Goal: Find contact information: Find contact information

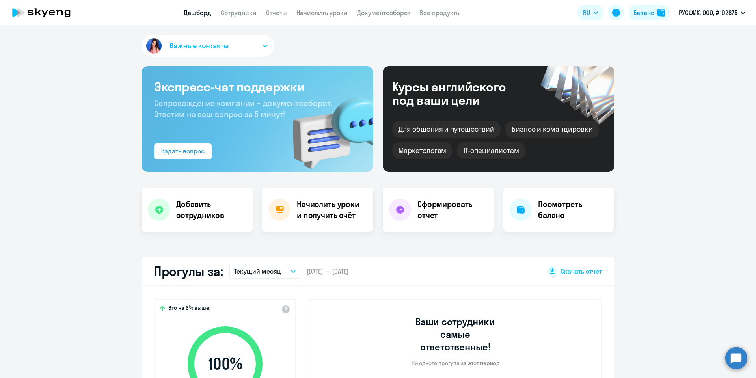
click at [253, 43] on button "Важные контакты" at bounding box center [208, 46] width 132 height 22
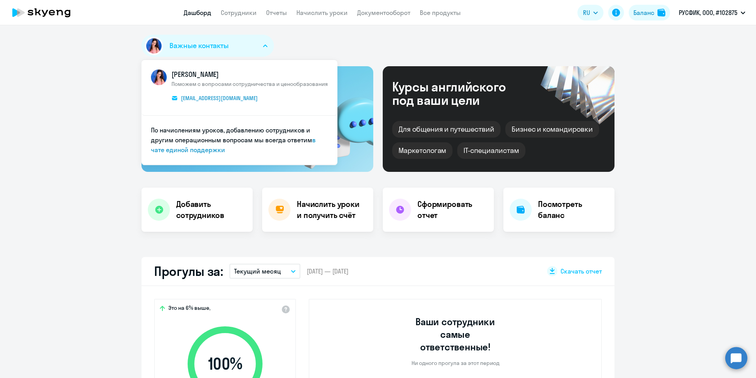
select select "30"
click at [324, 43] on div "Важные контакты [PERSON_NAME] Поможем с вопросами сотрудничества и ценообразова…" at bounding box center [378, 47] width 473 height 25
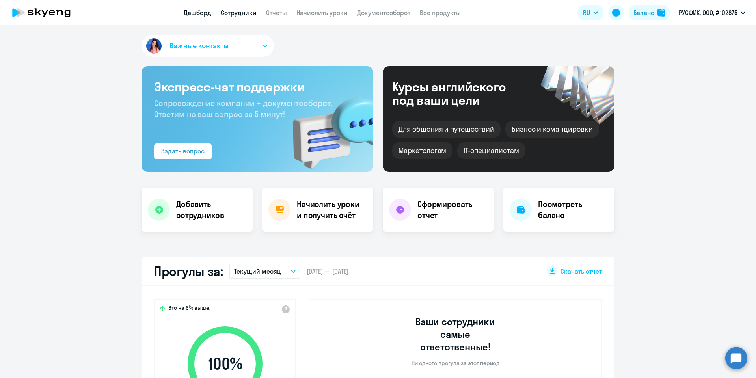
click at [244, 10] on link "Сотрудники" at bounding box center [239, 13] width 36 height 8
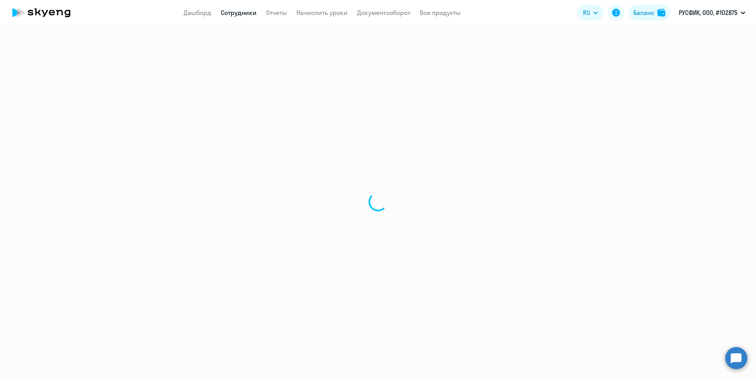
select select "30"
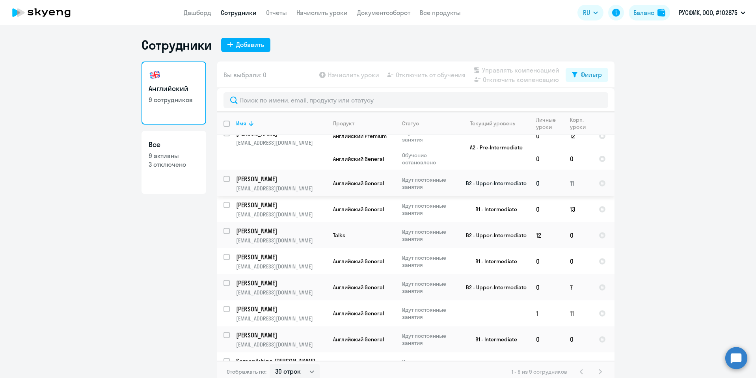
scroll to position [28, 0]
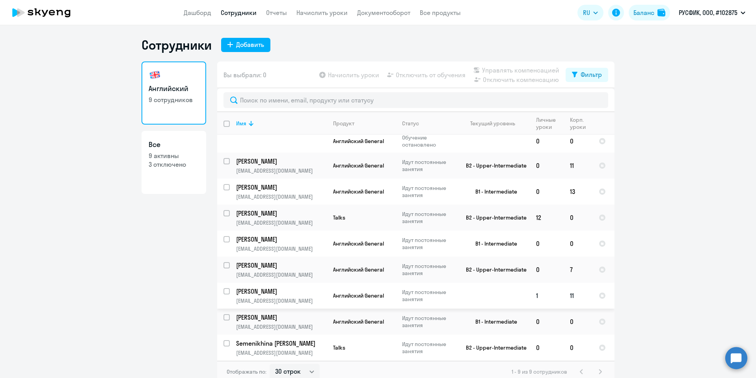
click at [265, 293] on p "[PERSON_NAME]" at bounding box center [280, 291] width 89 height 9
select select "english"
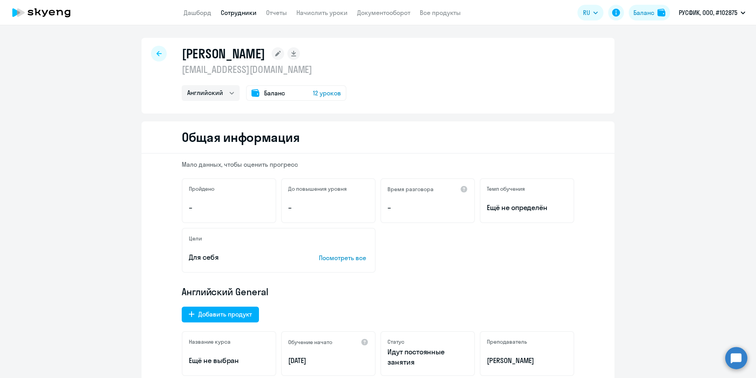
click at [327, 93] on span "12 уроков" at bounding box center [327, 92] width 28 height 9
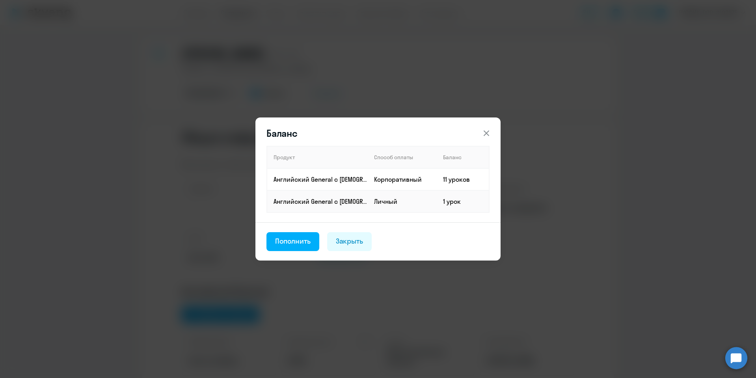
click at [410, 83] on div "Баланс Продукт Способ оплаты Баланс Английский General с [DEMOGRAPHIC_DATA] пре…" at bounding box center [378, 189] width 382 height 221
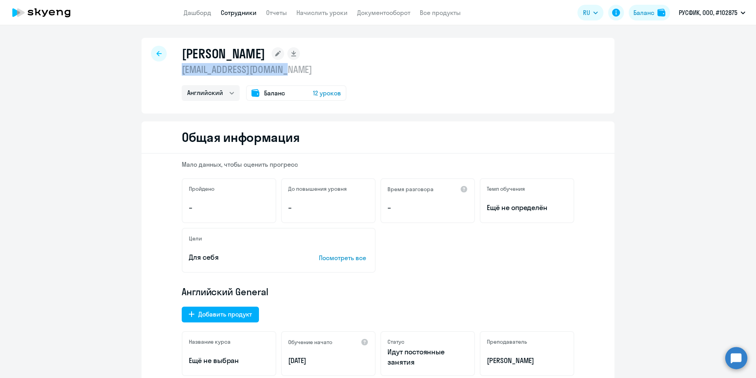
drag, startPoint x: 180, startPoint y: 69, endPoint x: 300, endPoint y: 72, distance: 120.7
click at [300, 72] on p "[EMAIL_ADDRESS][DOMAIN_NAME]" at bounding box center [264, 69] width 165 height 13
copy p "[EMAIL_ADDRESS][DOMAIN_NAME]"
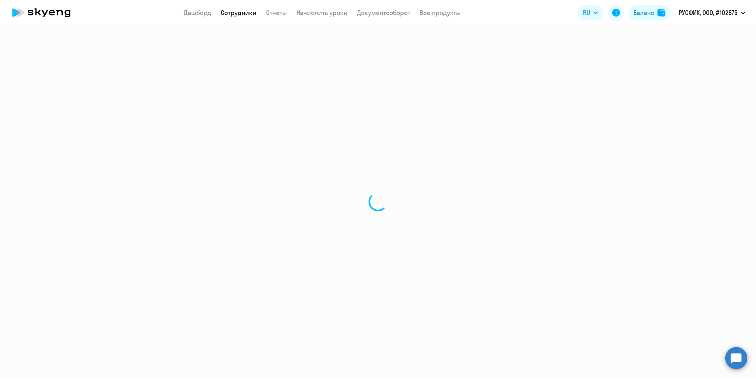
select select "30"
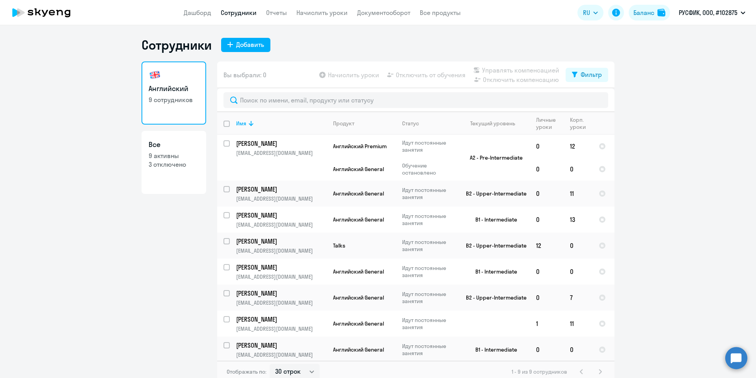
scroll to position [5, 0]
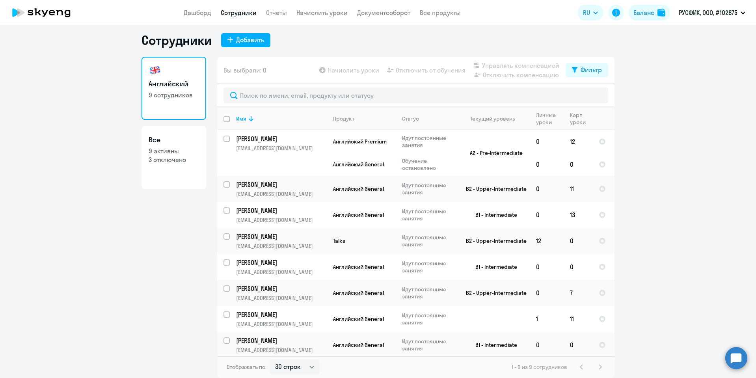
click at [170, 151] on p "9 активны" at bounding box center [174, 151] width 50 height 9
select select "30"
